Goal: Information Seeking & Learning: Check status

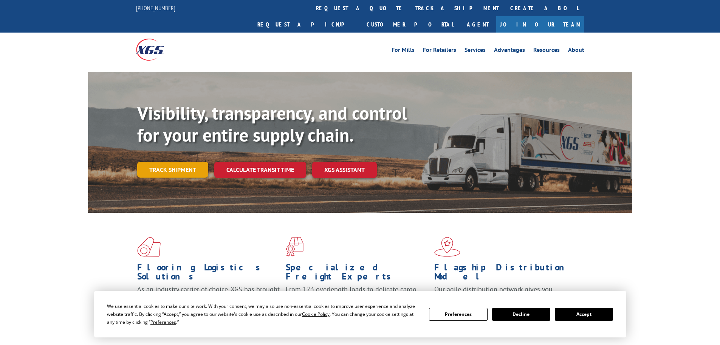
click at [166, 161] on link "Track shipment" at bounding box center [172, 169] width 71 height 16
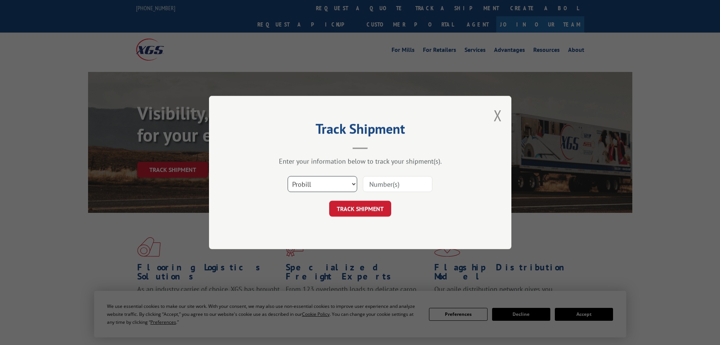
click at [343, 179] on select "Select category... Probill BOL PO" at bounding box center [323, 184] width 70 height 16
select select "bol"
click at [288, 176] on select "Select category... Probill BOL PO" at bounding box center [323, 184] width 70 height 16
paste input "5282135"
type input "5282135"
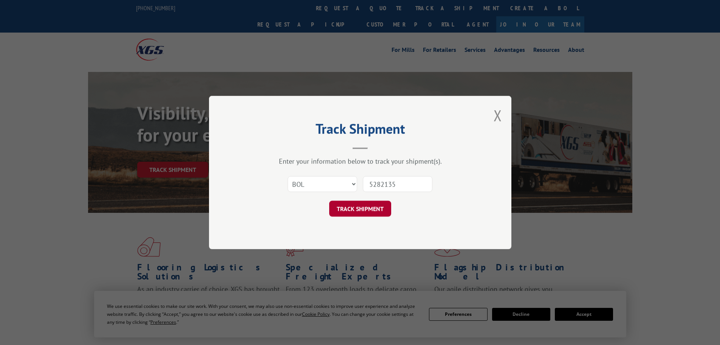
click at [368, 206] on button "TRACK SHIPMENT" at bounding box center [360, 208] width 62 height 16
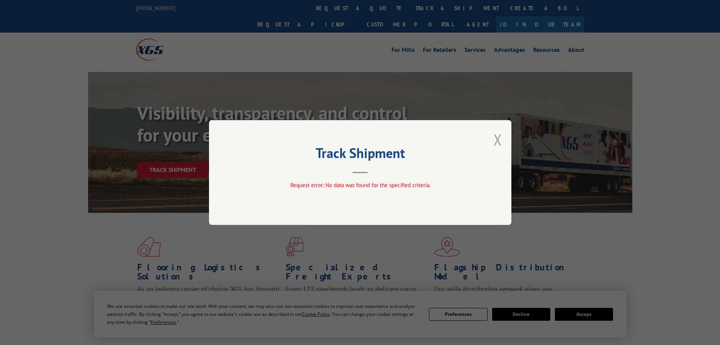
click at [498, 140] on button "Close modal" at bounding box center [498, 139] width 8 height 20
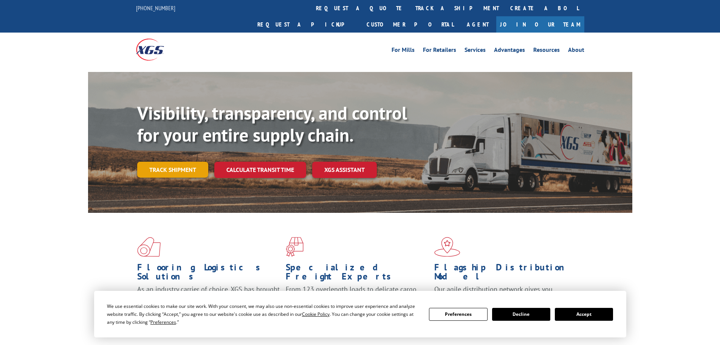
click at [176, 161] on link "Track shipment" at bounding box center [172, 169] width 71 height 16
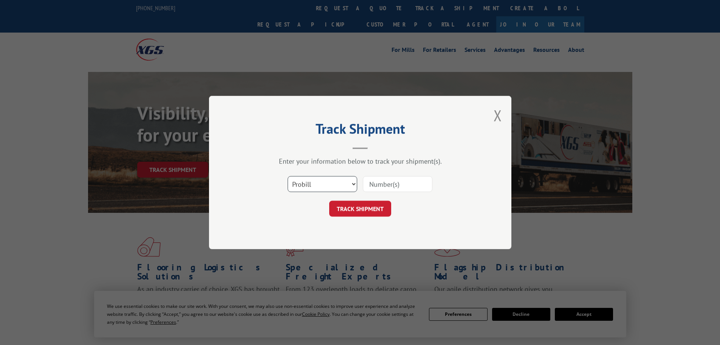
click at [343, 185] on select "Select category... Probill BOL PO" at bounding box center [323, 184] width 70 height 16
select select "po"
click at [288, 176] on select "Select category... Probill BOL PO" at bounding box center [323, 184] width 70 height 16
paste input "295827918"
type input "295827918"
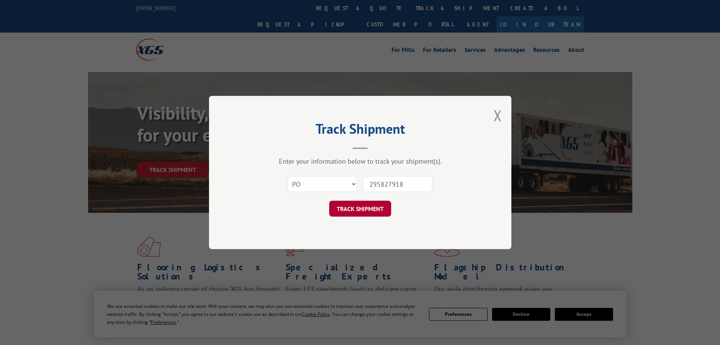
click at [357, 211] on button "TRACK SHIPMENT" at bounding box center [360, 208] width 62 height 16
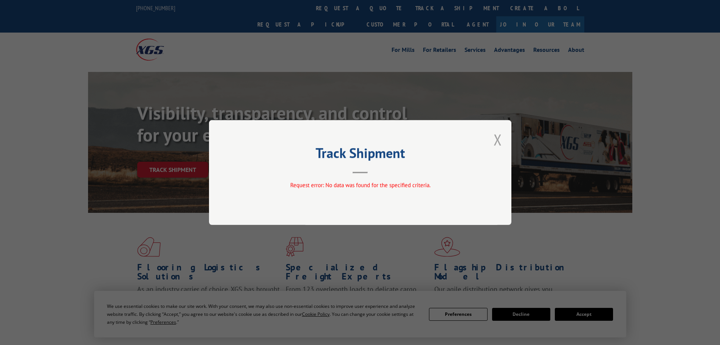
click at [500, 139] on button "Close modal" at bounding box center [498, 139] width 8 height 20
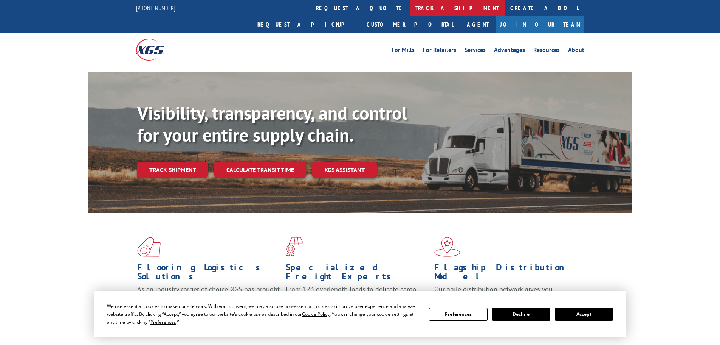
click at [410, 10] on link "track a shipment" at bounding box center [457, 8] width 95 height 16
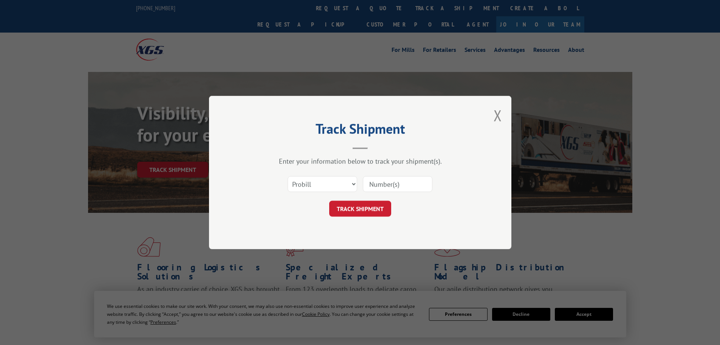
paste input "6381207"
type input "6381207"
click at [364, 207] on button "TRACK SHIPMENT" at bounding box center [360, 208] width 62 height 16
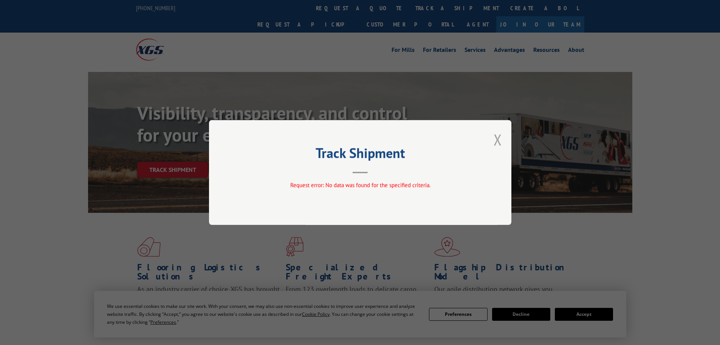
click at [497, 142] on button "Close modal" at bounding box center [498, 139] width 8 height 20
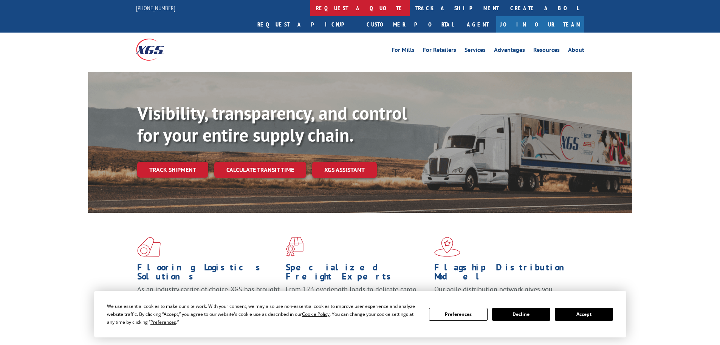
click at [311, 7] on link "request a quote" at bounding box center [360, 8] width 99 height 16
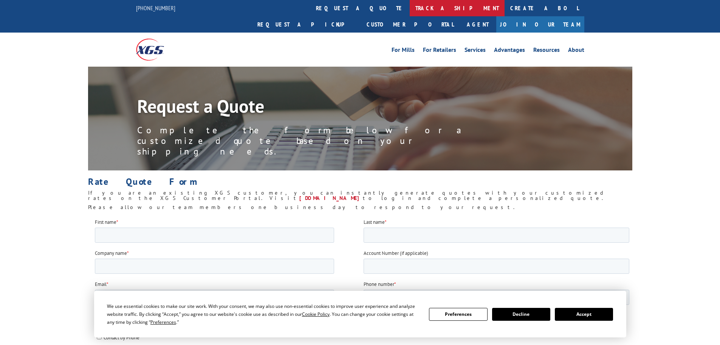
click at [410, 10] on link "track a shipment" at bounding box center [457, 8] width 95 height 16
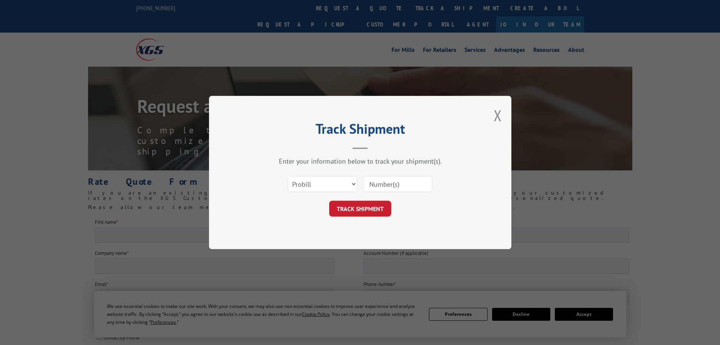
click at [372, 182] on input at bounding box center [398, 184] width 70 height 16
paste input "6381207"
type input "6381207"
click at [351, 208] on button "TRACK SHIPMENT" at bounding box center [360, 208] width 62 height 16
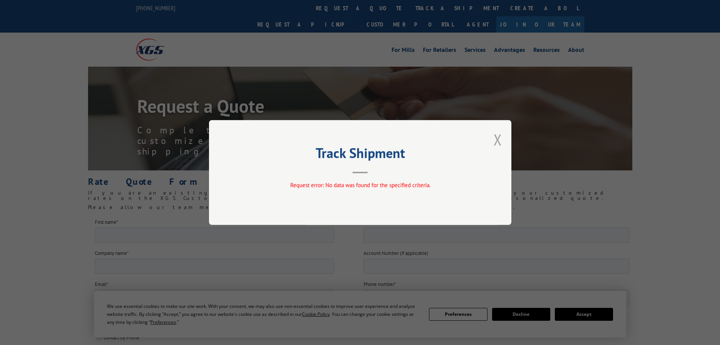
click at [500, 141] on button "Close modal" at bounding box center [498, 139] width 8 height 20
